Goal: Navigation & Orientation: Find specific page/section

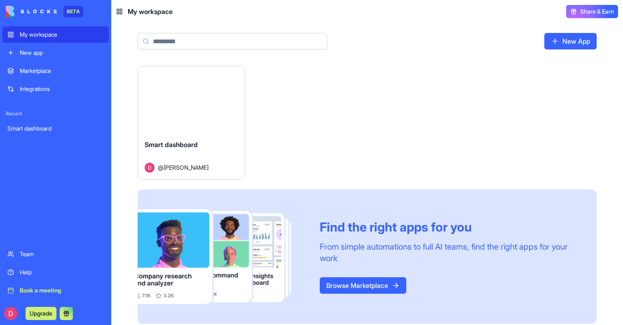
click at [195, 132] on div "Launch" at bounding box center [191, 99] width 107 height 67
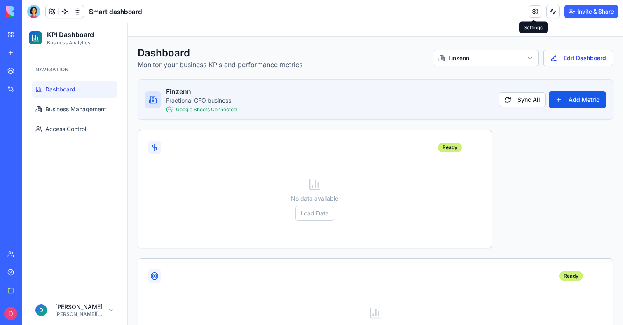
click at [537, 9] on link at bounding box center [535, 11] width 12 height 12
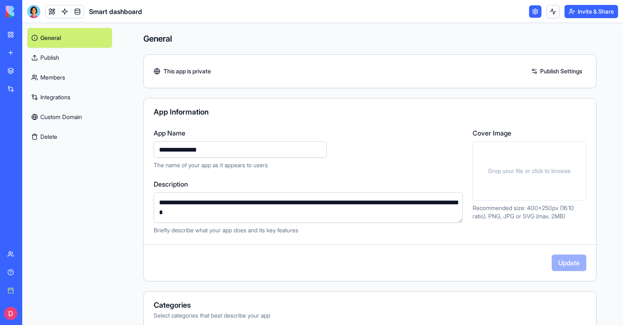
click at [62, 97] on link "Integrations" at bounding box center [69, 97] width 85 height 20
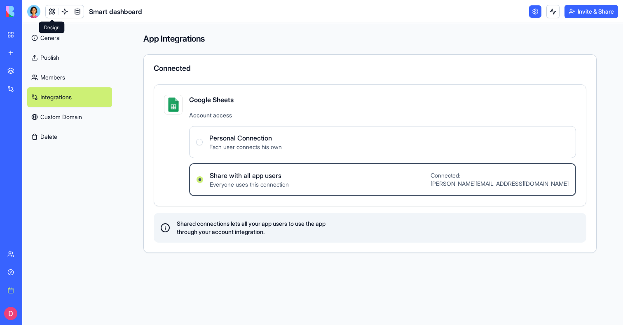
click at [49, 12] on link at bounding box center [52, 11] width 12 height 12
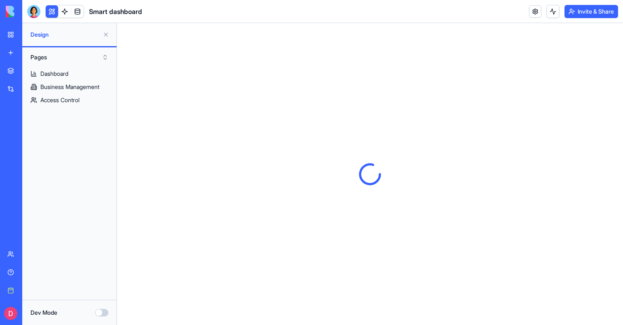
click at [49, 13] on button at bounding box center [52, 11] width 12 height 12
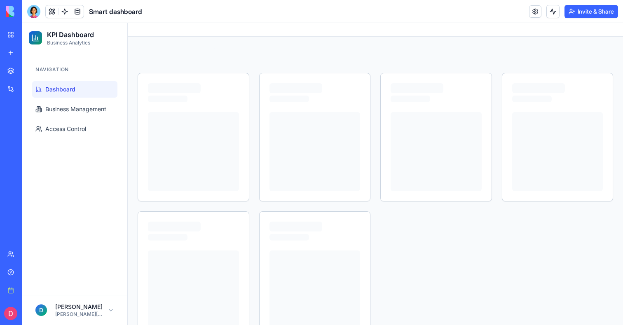
click at [56, 85] on span "Dashboard" at bounding box center [60, 89] width 30 height 8
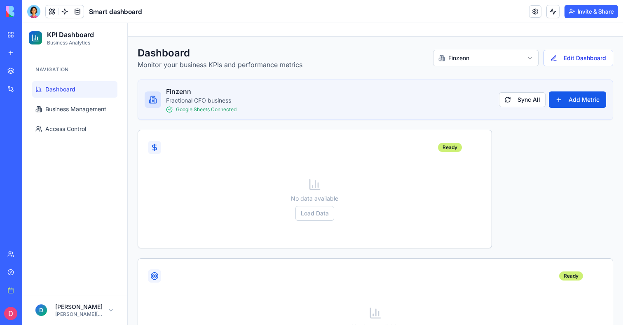
click at [63, 91] on span "Dashboard" at bounding box center [60, 89] width 30 height 8
click at [63, 103] on link "Business Management" at bounding box center [74, 109] width 85 height 16
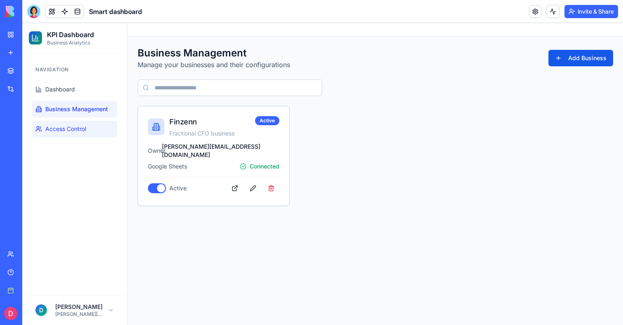
click at [63, 134] on link "Access Control" at bounding box center [74, 129] width 85 height 16
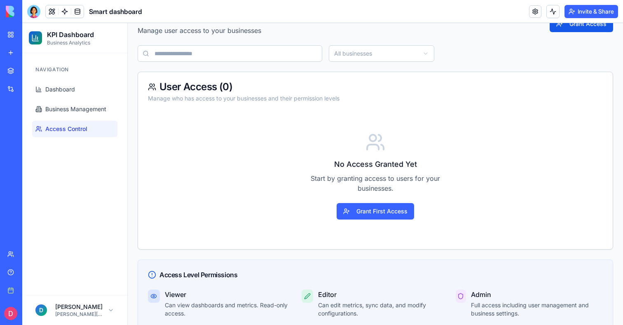
scroll to position [47, 0]
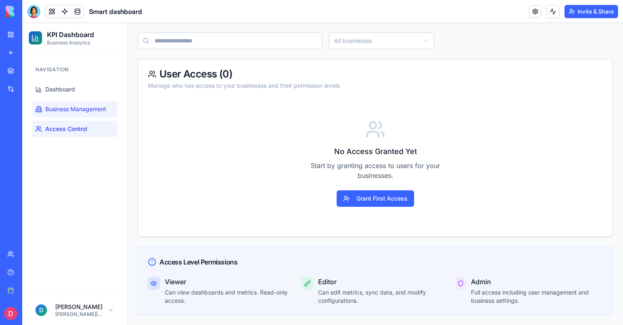
click at [89, 108] on span "Business Management" at bounding box center [75, 109] width 61 height 8
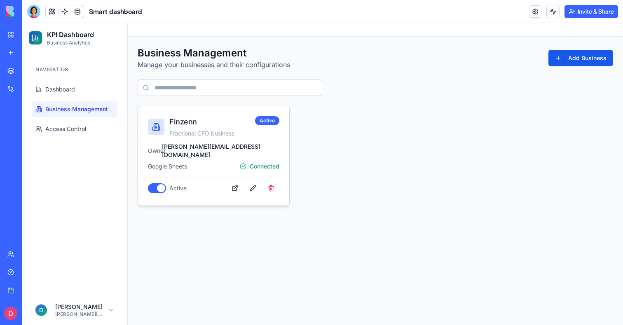
click at [209, 151] on div "Owner [PERSON_NAME][EMAIL_ADDRESS][DOMAIN_NAME] Google Sheets Connected" at bounding box center [213, 157] width 131 height 28
click at [69, 130] on span "Access Control" at bounding box center [65, 129] width 41 height 8
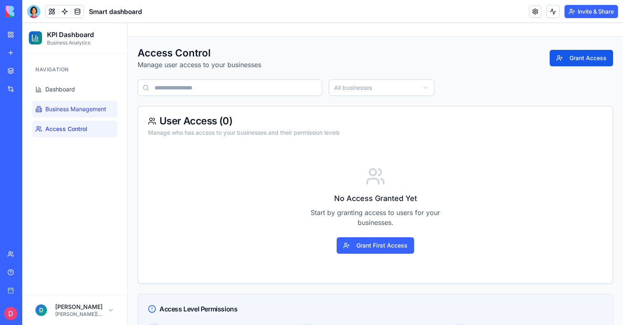
click at [76, 111] on span "Business Management" at bounding box center [75, 109] width 61 height 8
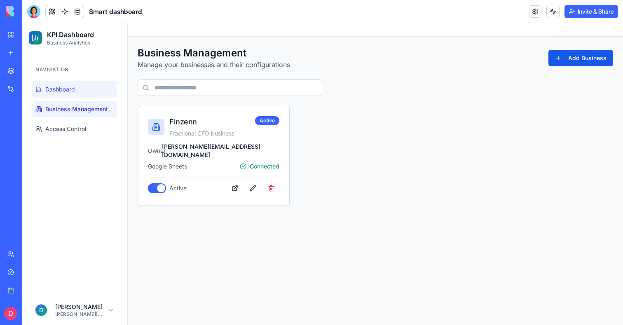
click at [79, 91] on link "Dashboard" at bounding box center [74, 89] width 85 height 16
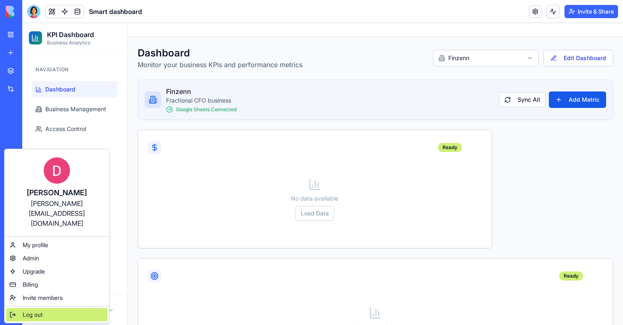
click at [39, 311] on span "Log out" at bounding box center [33, 315] width 20 height 8
